Goal: Task Accomplishment & Management: Use online tool/utility

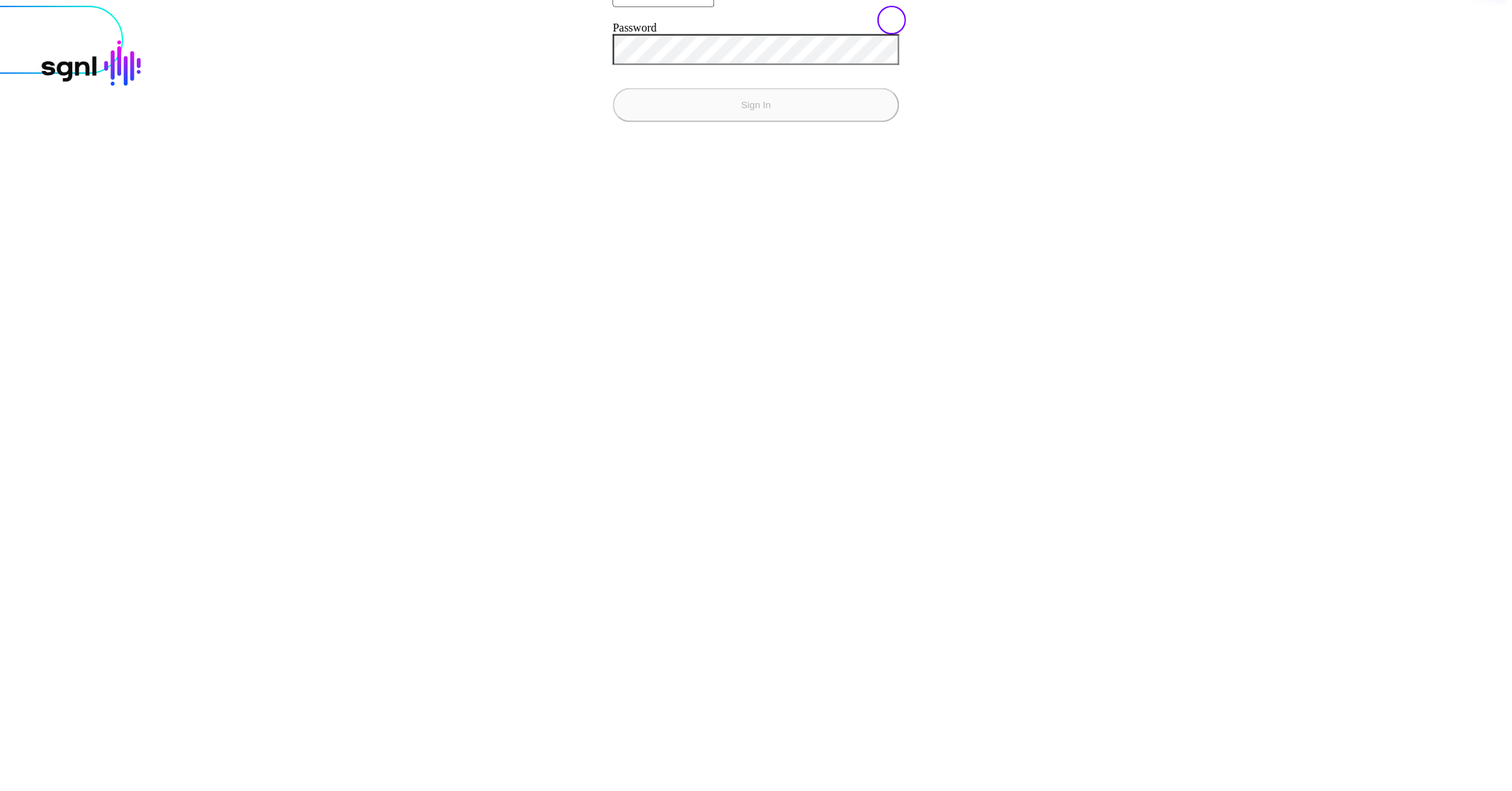
type input "**********"
click at [613, 122] on button "Sign In" at bounding box center [756, 104] width 286 height 35
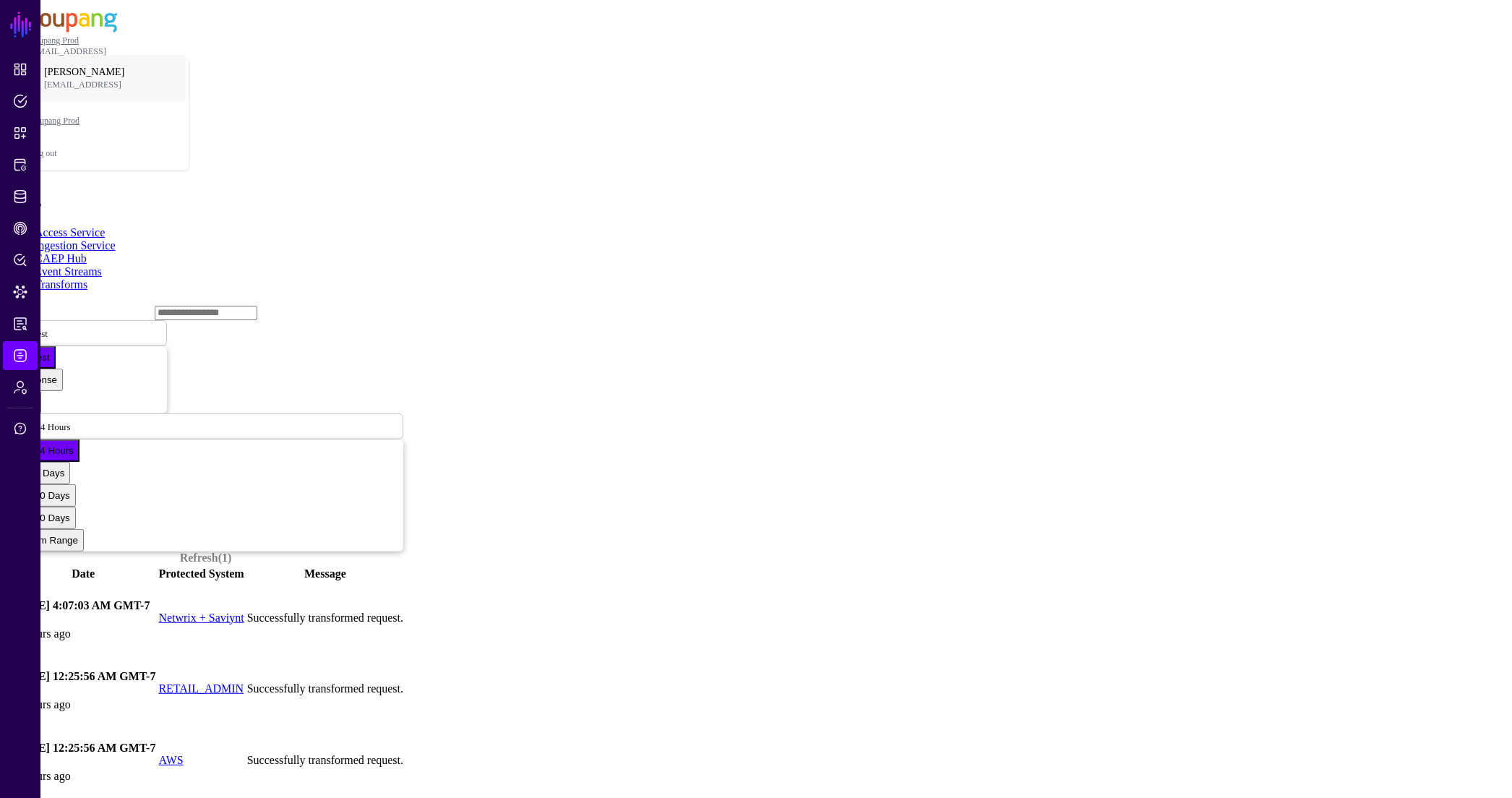
click at [9, 654] on td at bounding box center [8, 689] width 1 height 70
click at [8, 689] on link at bounding box center [8, 689] width 0 height 0
drag, startPoint x: 364, startPoint y: 576, endPoint x: 161, endPoint y: 575, distance: 203.0
copy div "1c669e2b-9158-45f0-933b-4a4396e53c49"
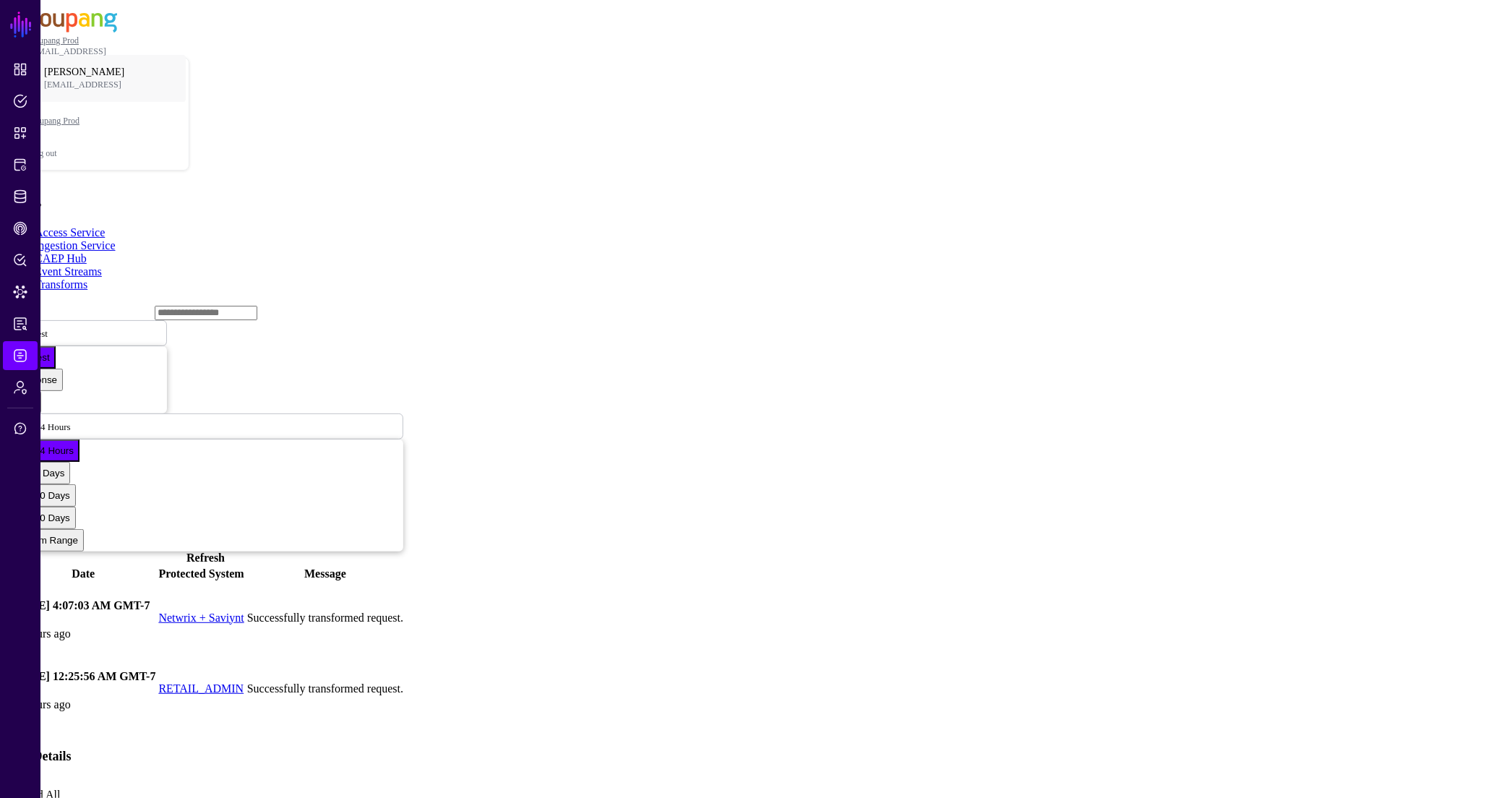
click at [155, 306] on input "text" at bounding box center [205, 313] width 102 height 15
paste input "**********"
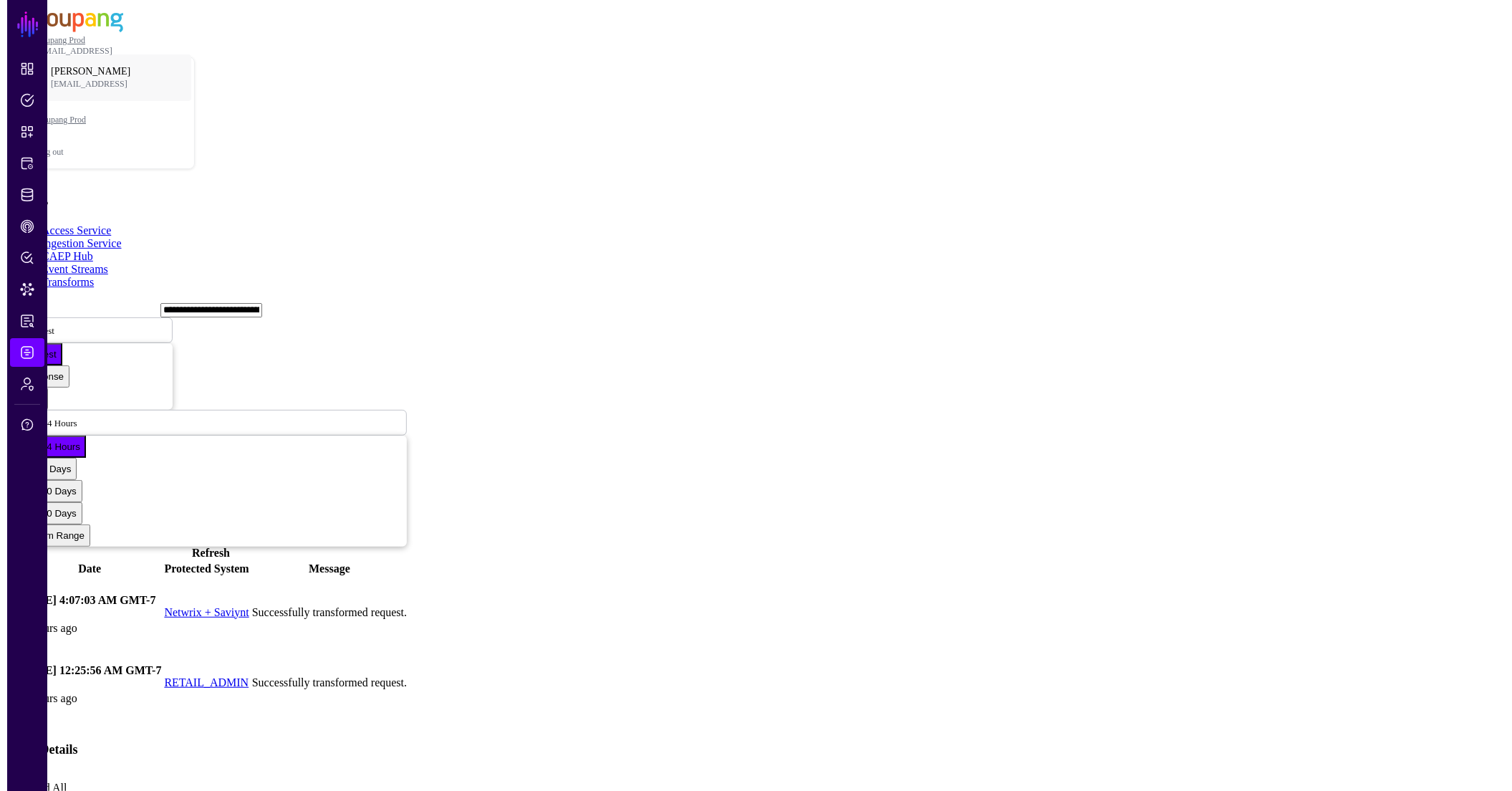
scroll to position [0, 11]
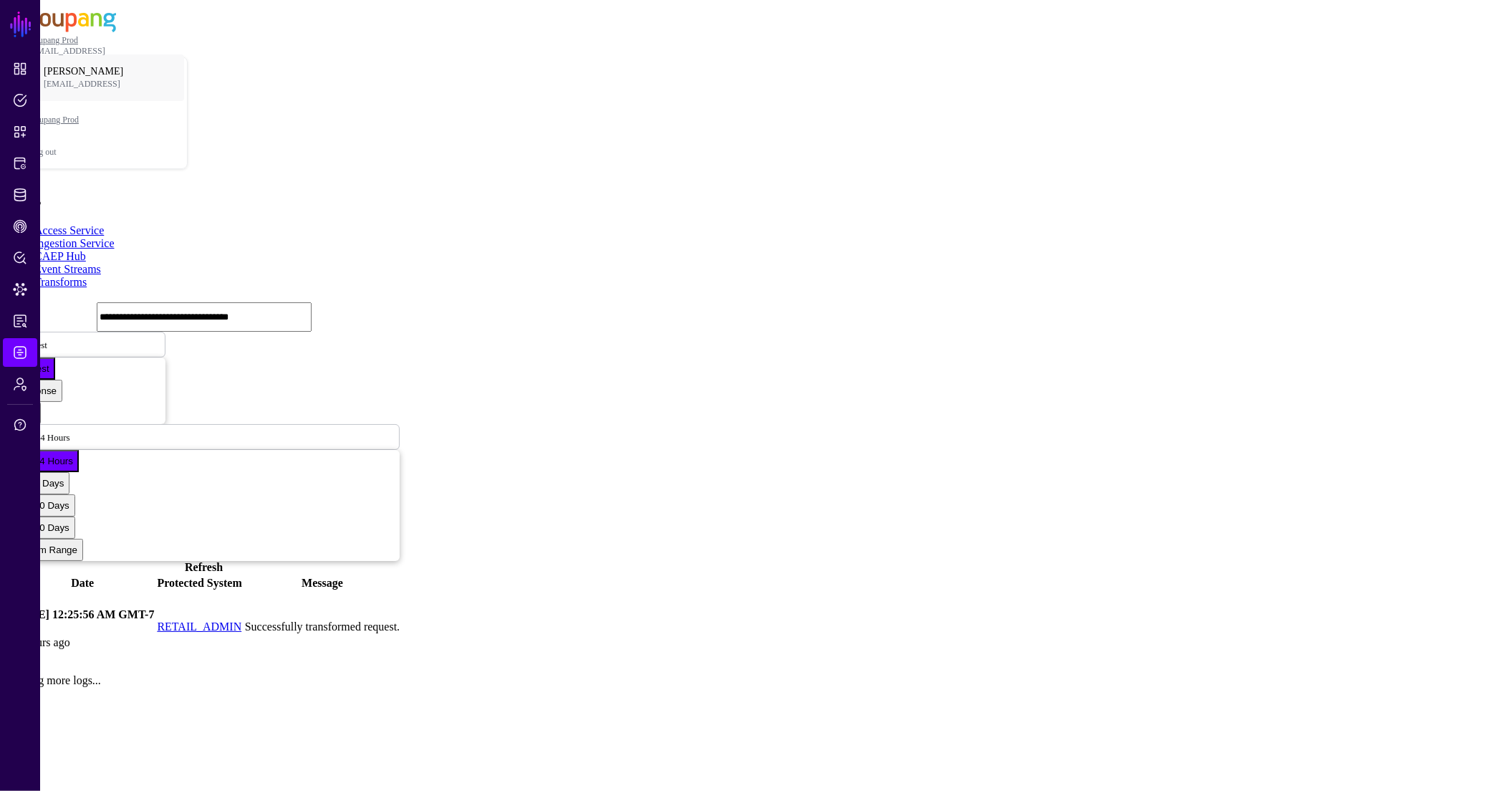
type input "**********"
click at [79, 430] on span at bounding box center [75, 436] width 9 height 12
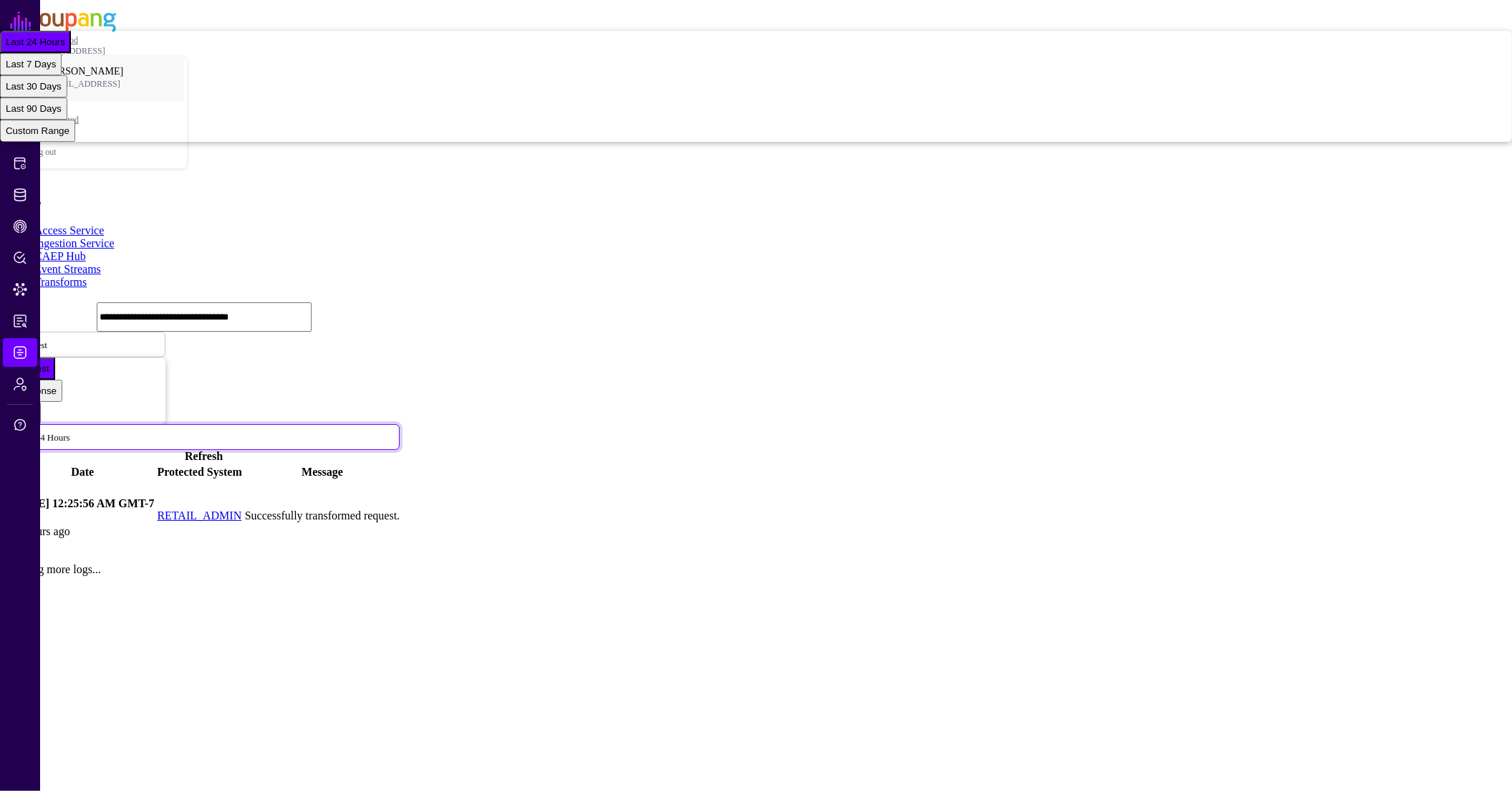
click at [79, 430] on span at bounding box center [75, 436] width 9 height 12
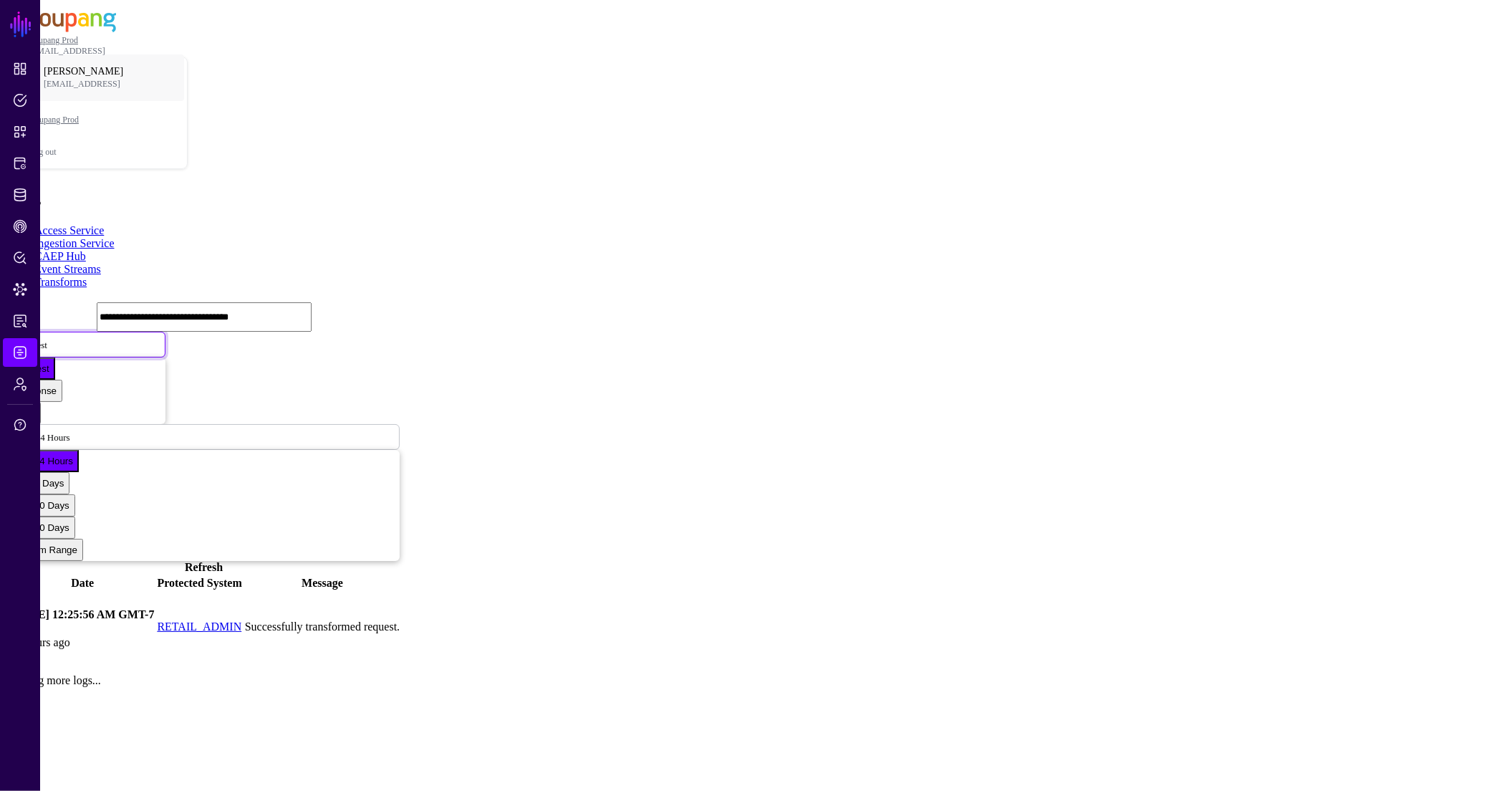
click at [47, 338] on span "Request" at bounding box center [32, 344] width 30 height 12
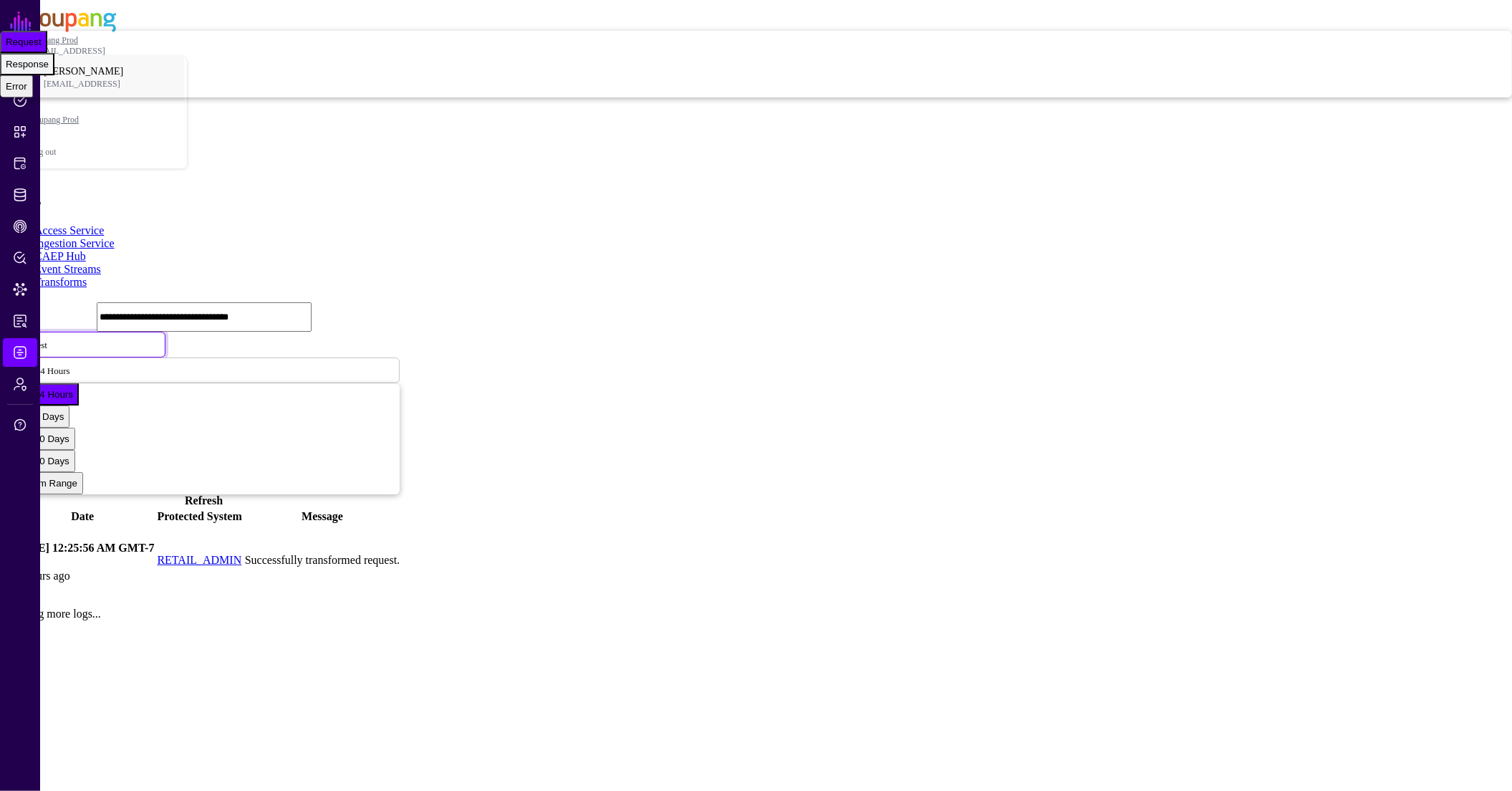
click at [49, 70] on div "Response" at bounding box center [27, 64] width 43 height 11
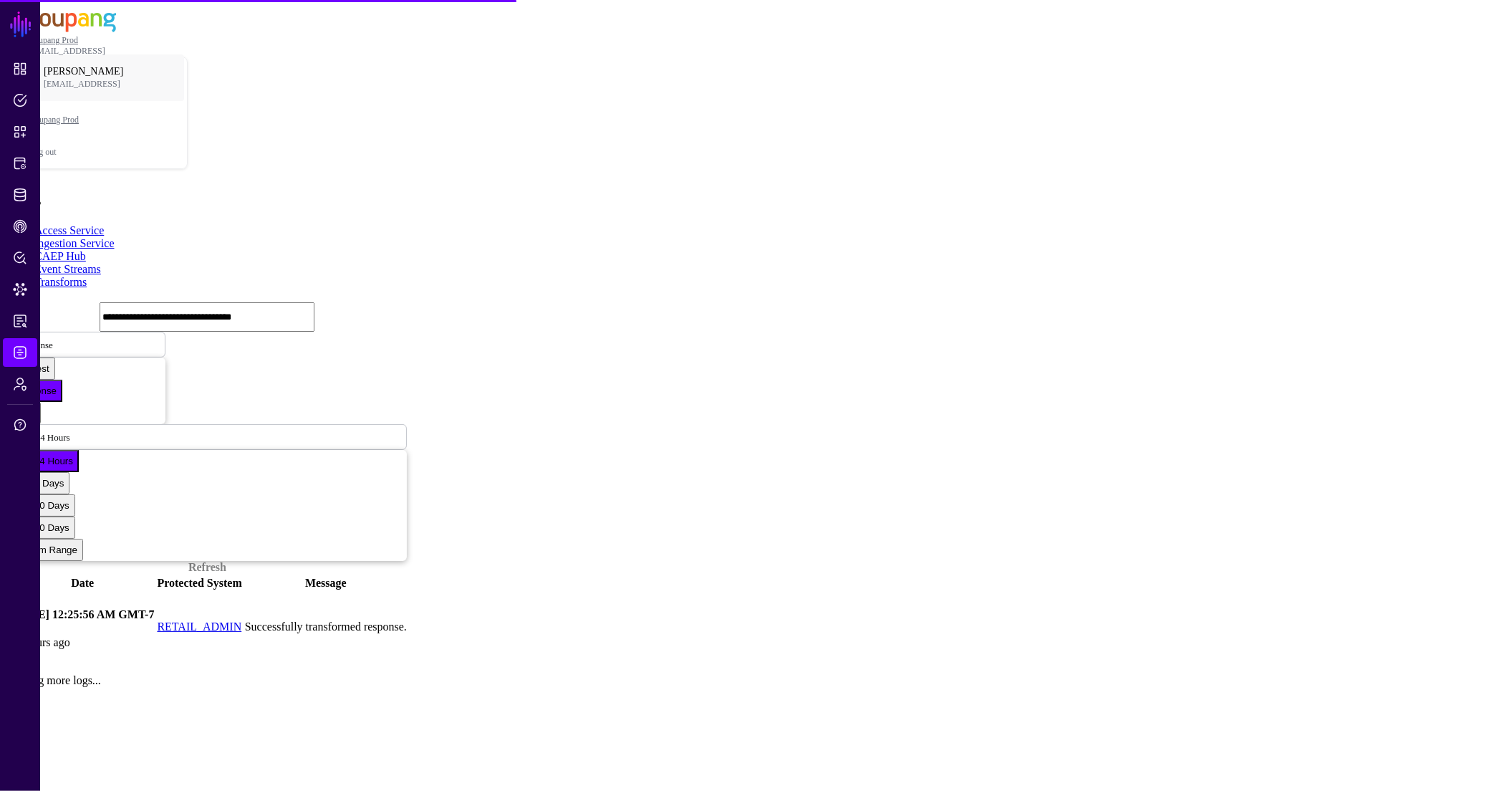
click at [8, 627] on link at bounding box center [8, 627] width 0 height 0
click at [53, 338] on span "Response" at bounding box center [35, 344] width 36 height 12
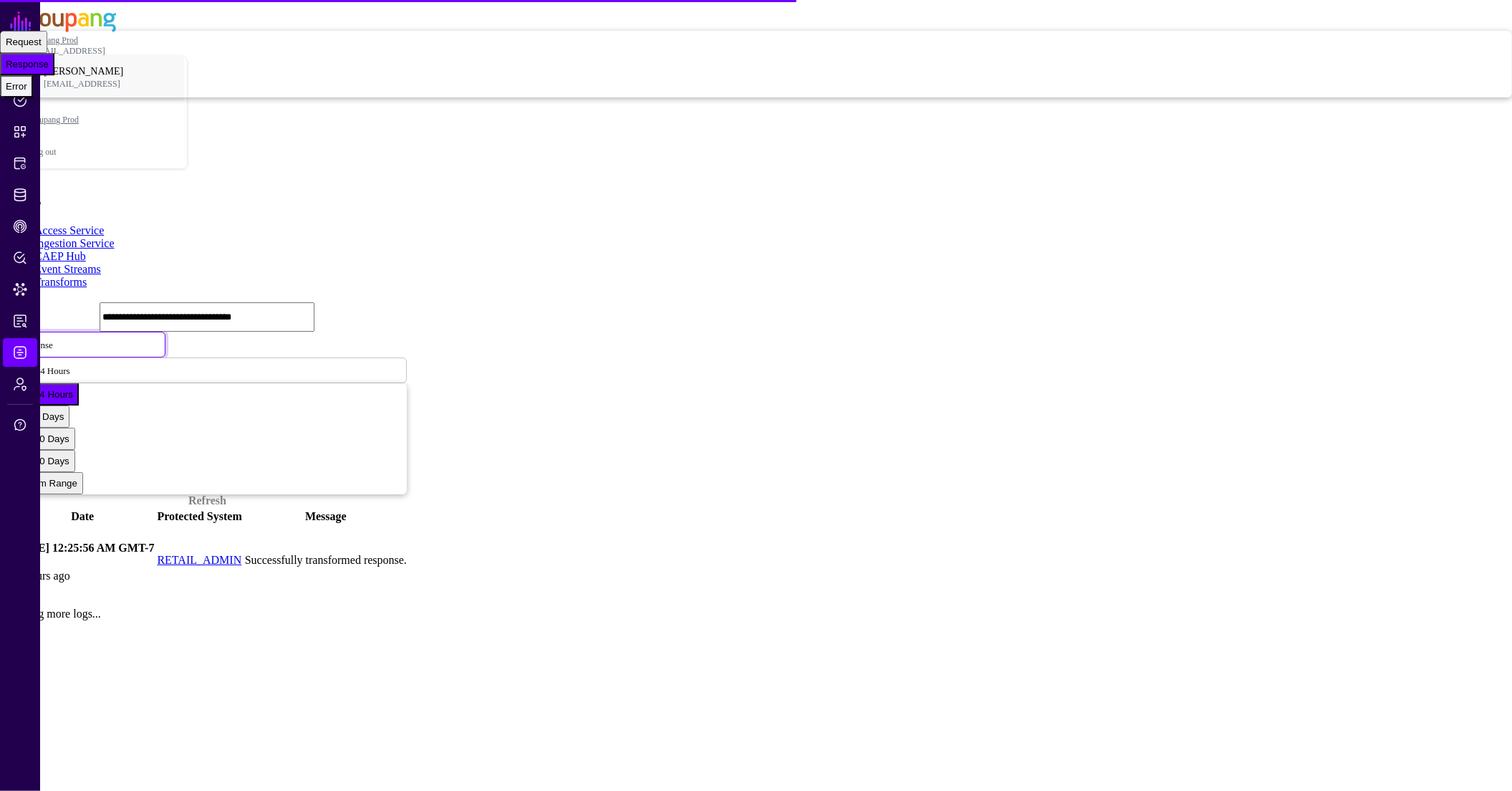
click at [33, 97] on button "Error" at bounding box center [17, 86] width 33 height 22
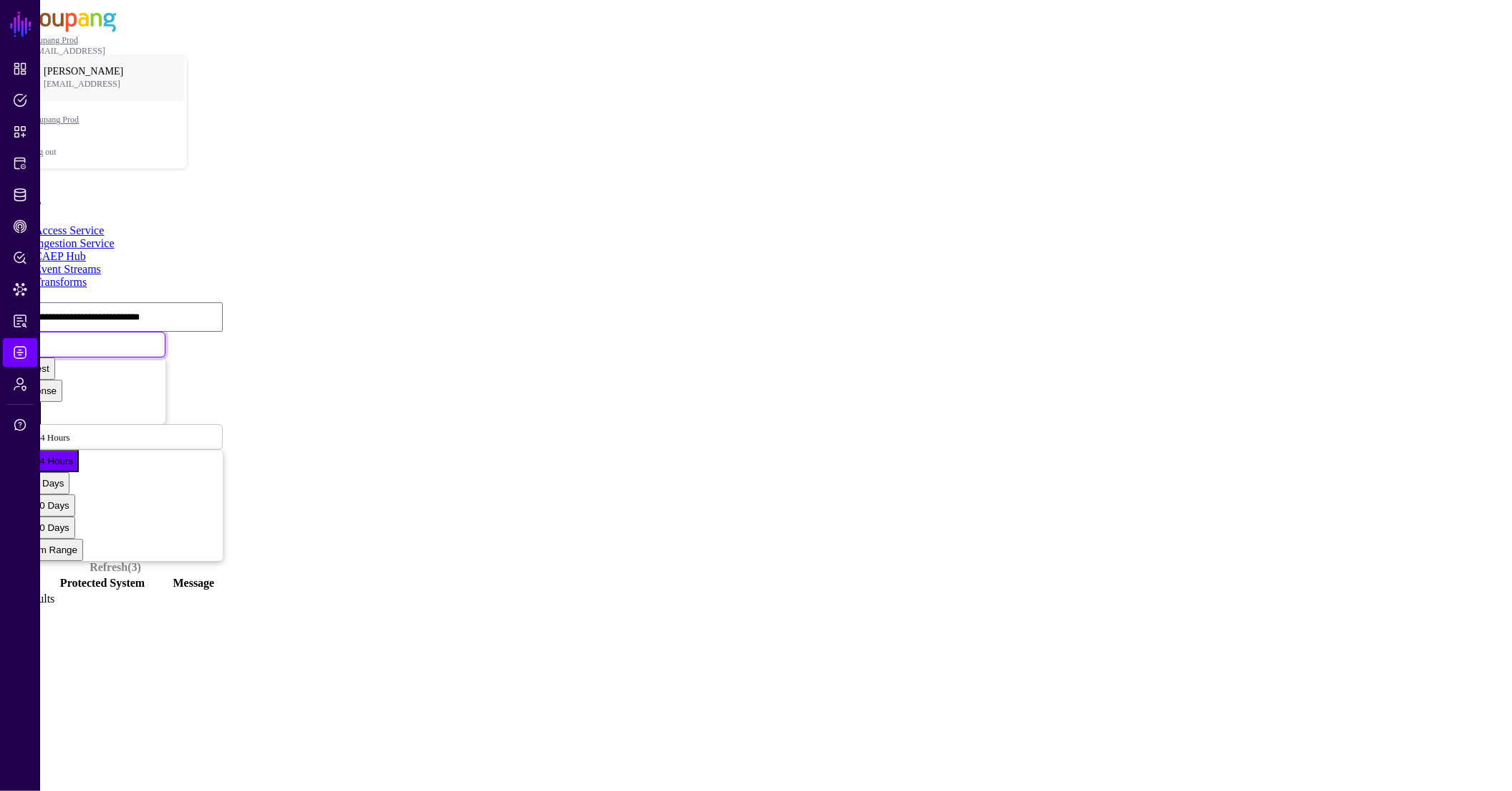
click at [37, 338] on span "Error" at bounding box center [27, 344] width 19 height 12
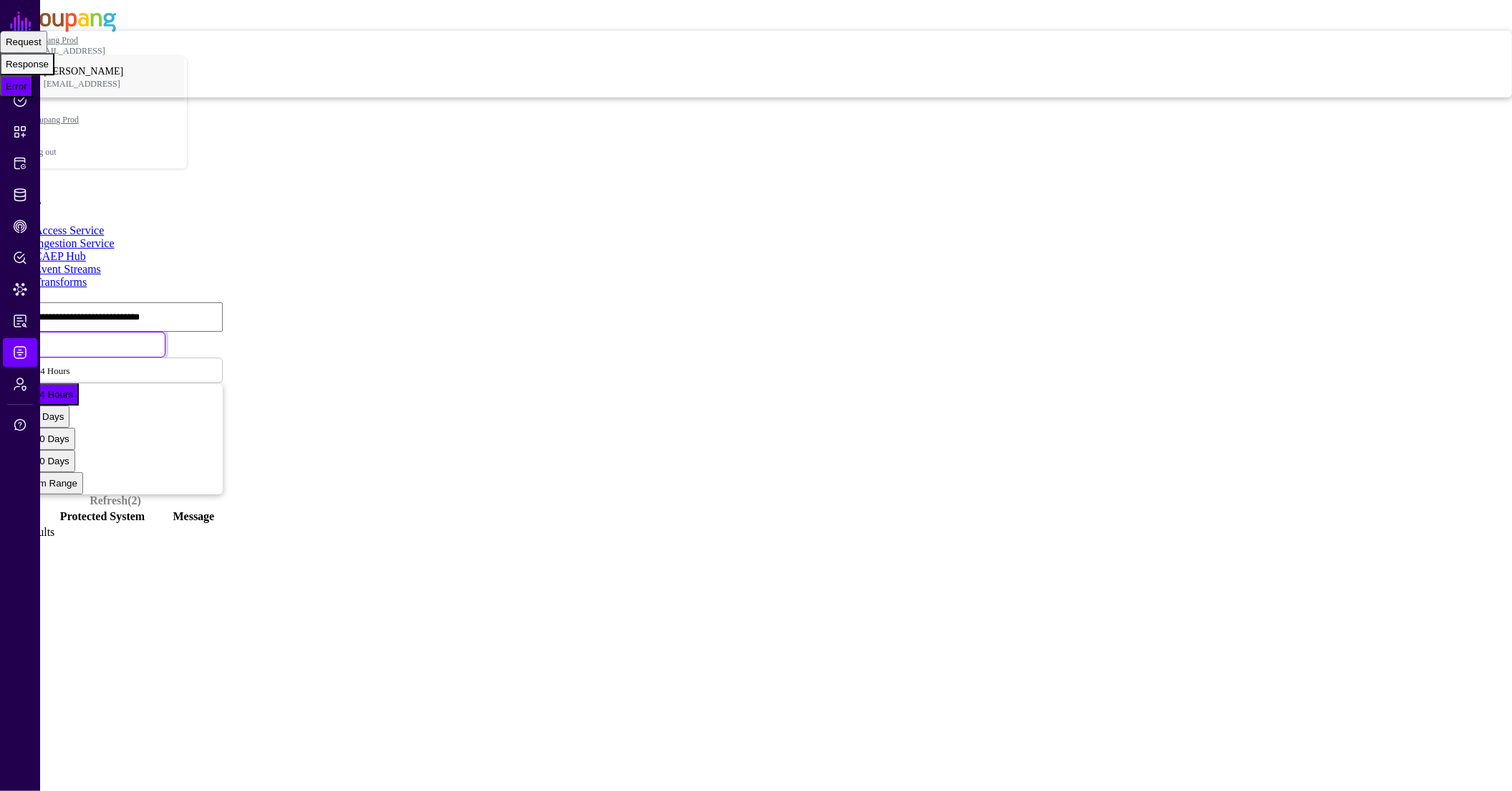
click at [49, 70] on span "Response" at bounding box center [27, 64] width 43 height 11
